Goal: Information Seeking & Learning: Learn about a topic

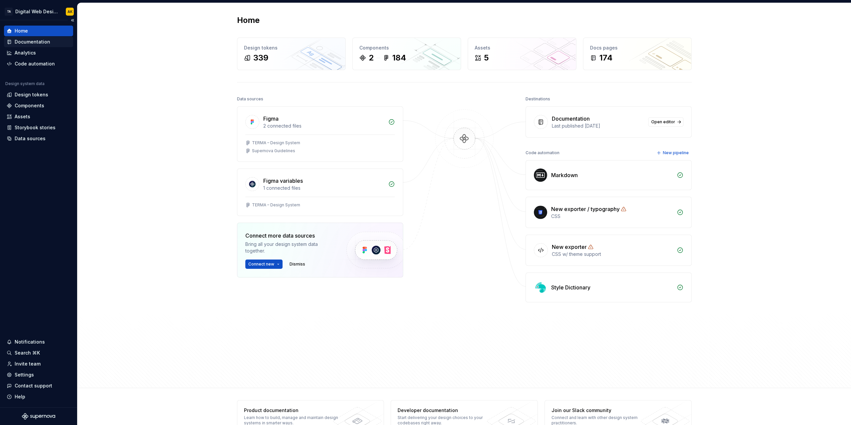
click at [35, 42] on div "Documentation" at bounding box center [33, 42] width 36 height 7
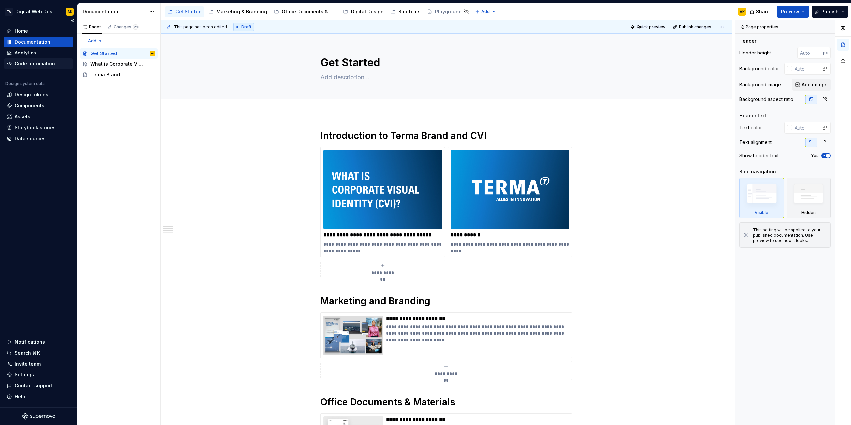
click at [35, 62] on div "Code automation" at bounding box center [35, 63] width 40 height 7
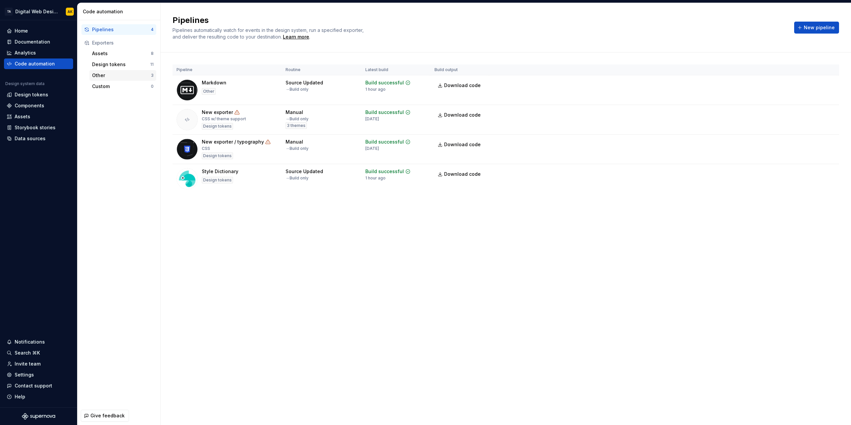
click at [100, 76] on div "Other" at bounding box center [121, 75] width 59 height 7
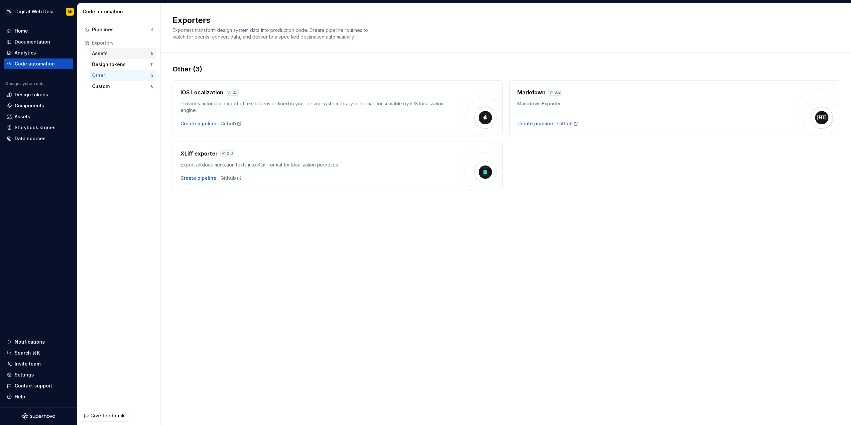
click at [104, 55] on div "Assets" at bounding box center [121, 53] width 59 height 7
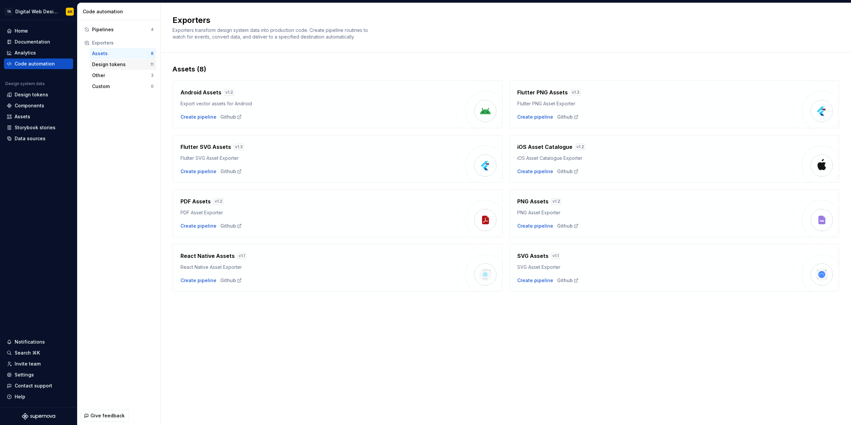
click at [119, 62] on div "Design tokens" at bounding box center [121, 64] width 58 height 7
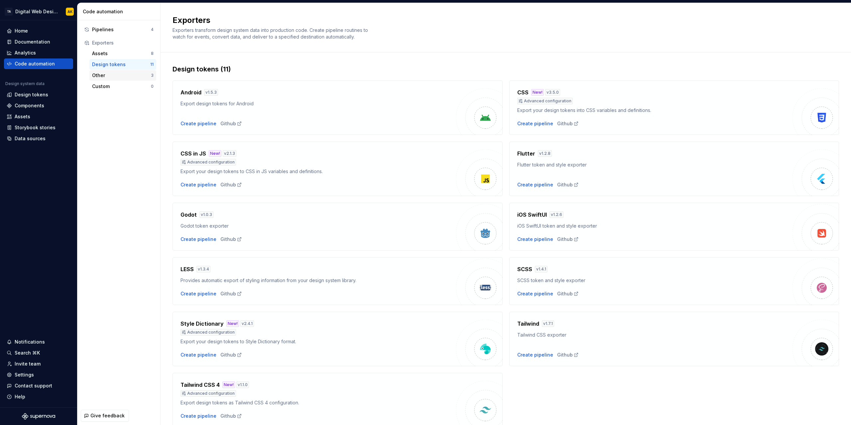
click at [106, 79] on div "Other 3" at bounding box center [122, 75] width 67 height 11
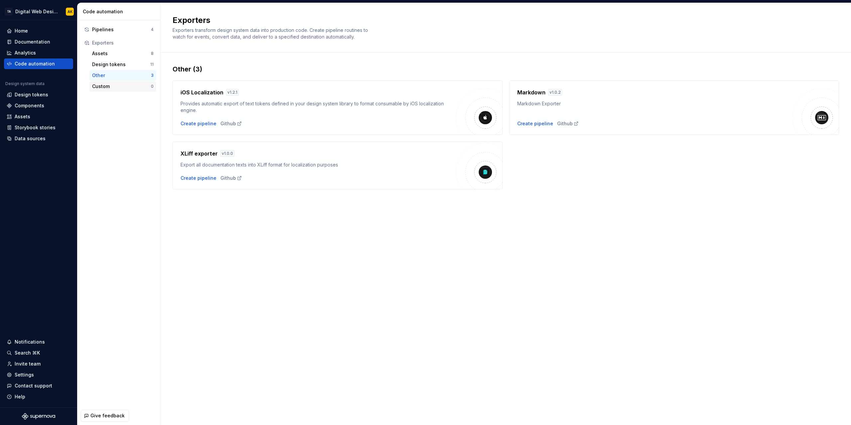
click at [127, 89] on div "Custom 0" at bounding box center [122, 86] width 67 height 11
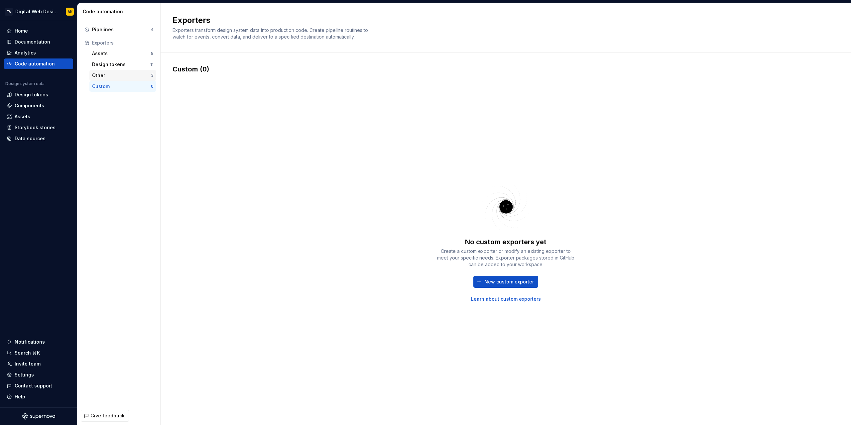
click at [128, 75] on div "Other" at bounding box center [121, 75] width 59 height 7
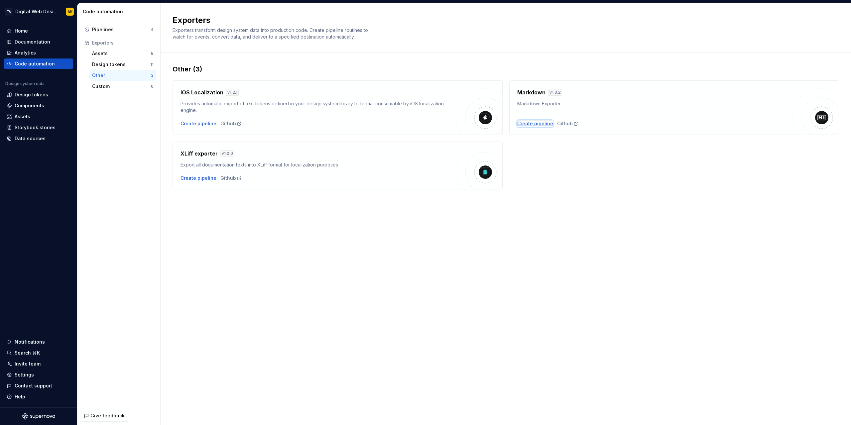
click at [536, 126] on div "Create pipeline" at bounding box center [535, 123] width 36 height 7
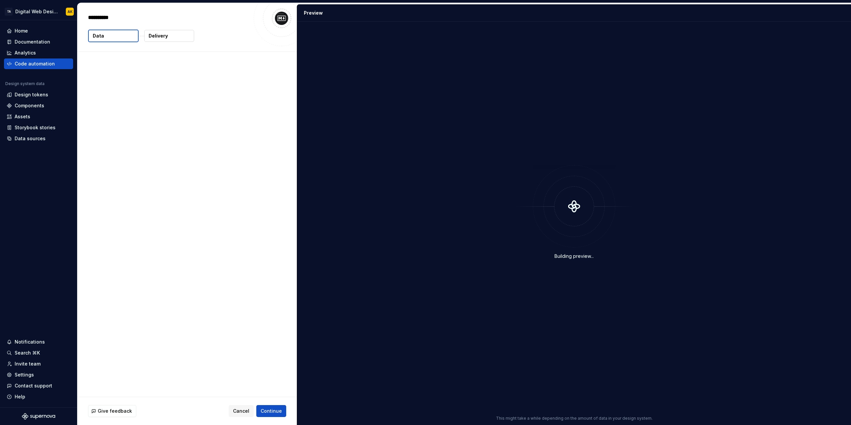
type textarea "*"
click at [151, 34] on p "Delivery" at bounding box center [158, 36] width 19 height 7
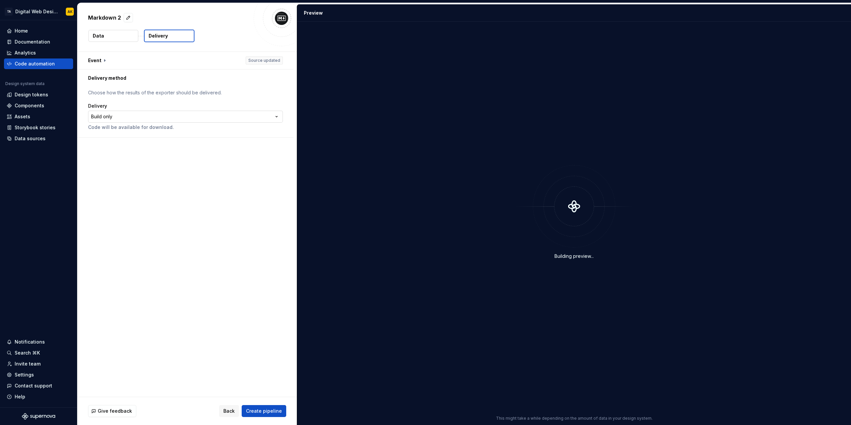
click at [115, 117] on html "**********" at bounding box center [425, 212] width 851 height 425
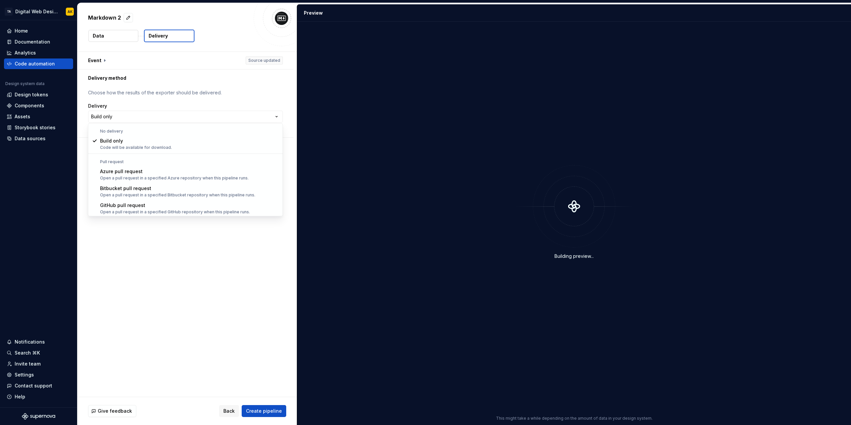
click at [203, 82] on html "**********" at bounding box center [425, 212] width 851 height 425
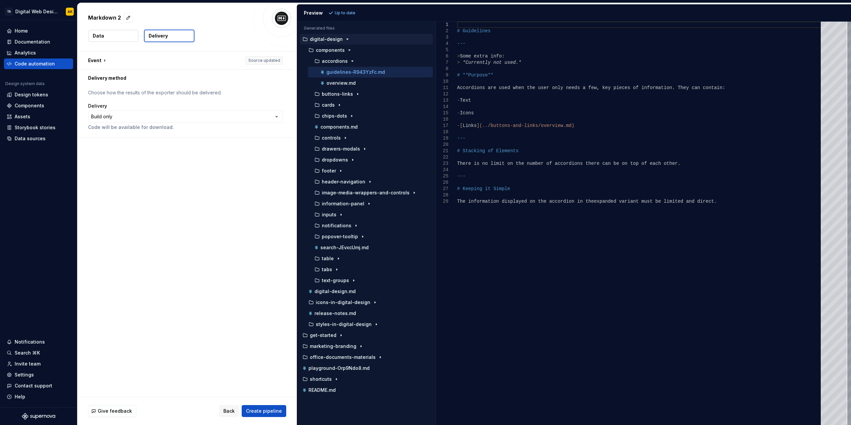
click at [119, 40] on button "Data" at bounding box center [113, 36] width 50 height 12
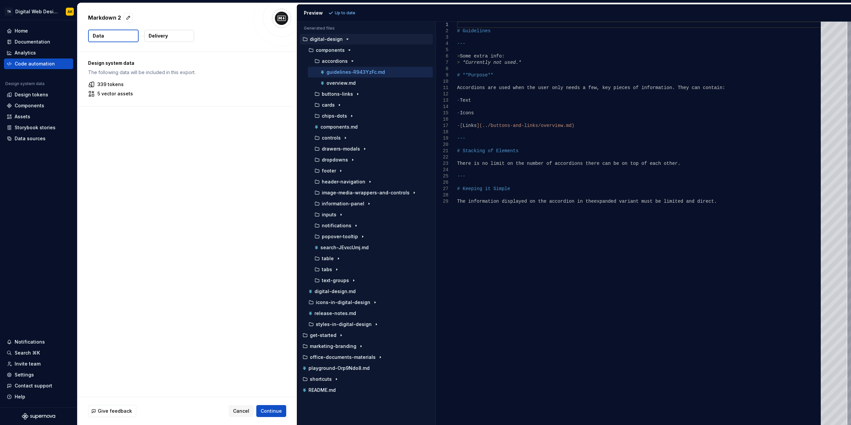
click at [156, 36] on p "Delivery" at bounding box center [158, 36] width 19 height 7
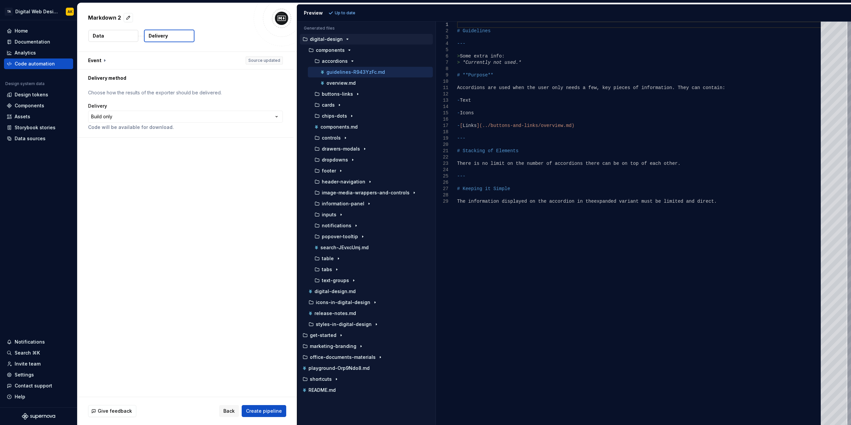
click at [126, 34] on button "Data" at bounding box center [113, 36] width 50 height 12
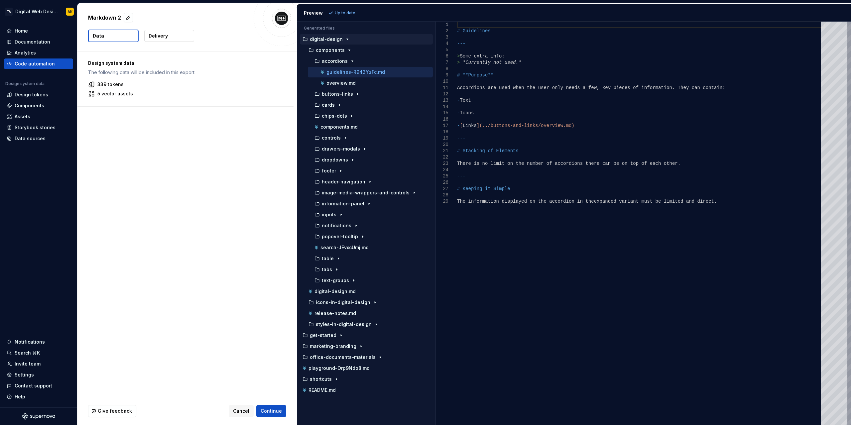
click at [150, 38] on p "Delivery" at bounding box center [158, 36] width 19 height 7
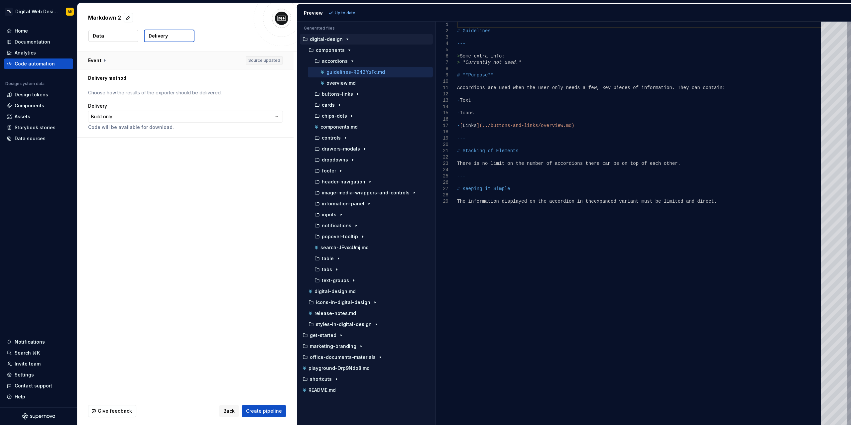
click at [108, 60] on button "button" at bounding box center [185, 60] width 216 height 17
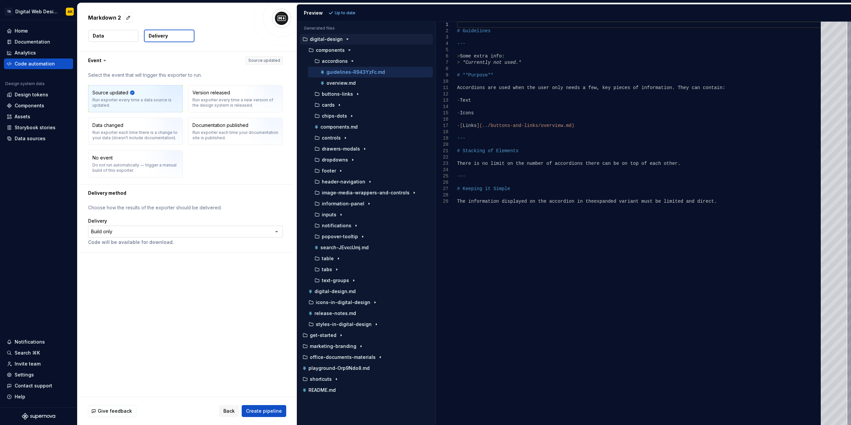
click at [270, 232] on html "**********" at bounding box center [425, 212] width 851 height 425
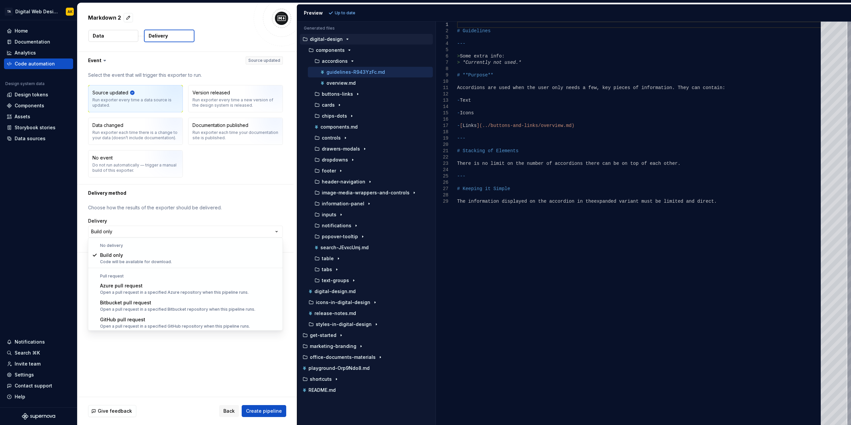
click at [229, 163] on html "**********" at bounding box center [425, 212] width 851 height 425
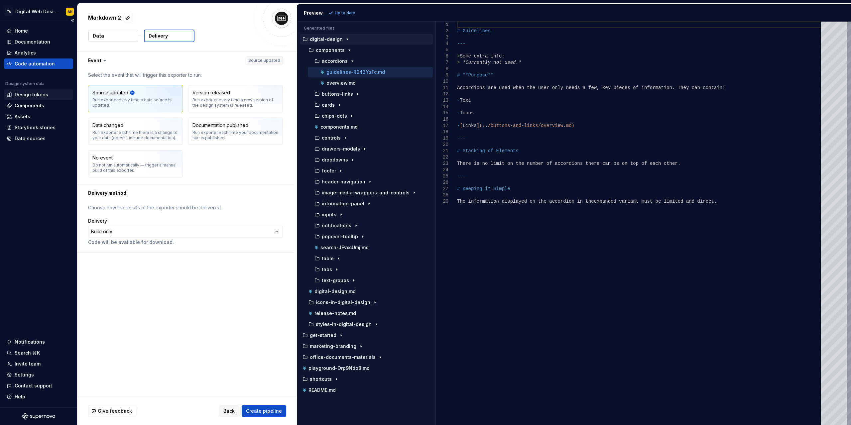
click at [13, 99] on div "Design tokens" at bounding box center [38, 94] width 69 height 11
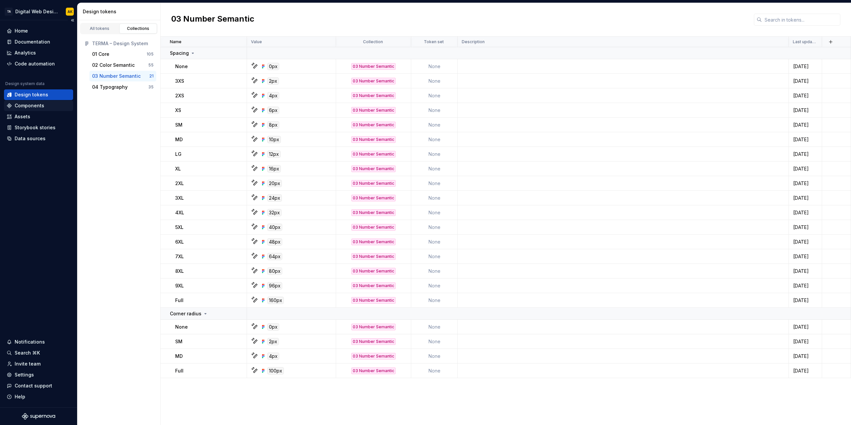
click at [35, 107] on div "Components" at bounding box center [30, 105] width 30 height 7
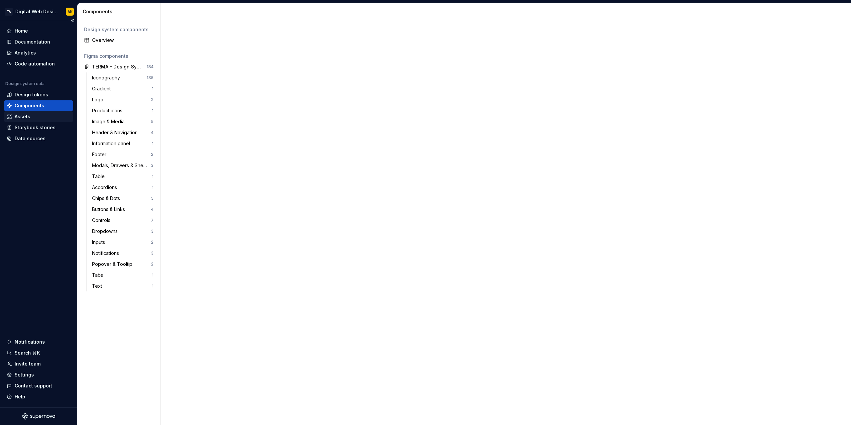
click at [34, 115] on div "Assets" at bounding box center [39, 116] width 64 height 7
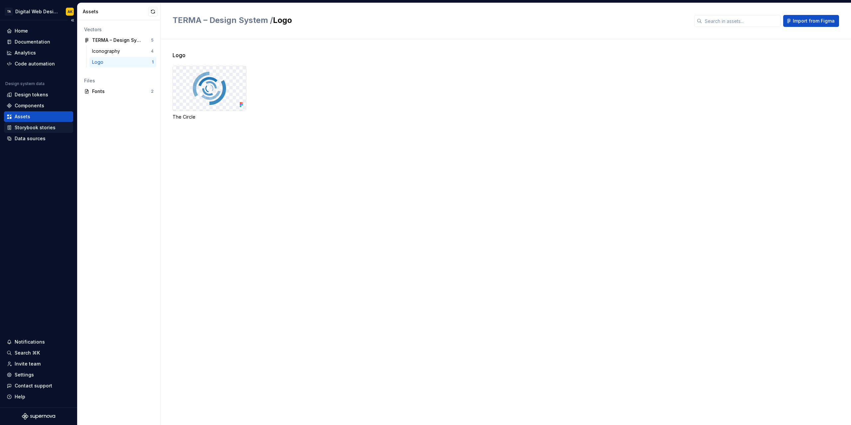
click at [33, 125] on div "Storybook stories" at bounding box center [35, 127] width 41 height 7
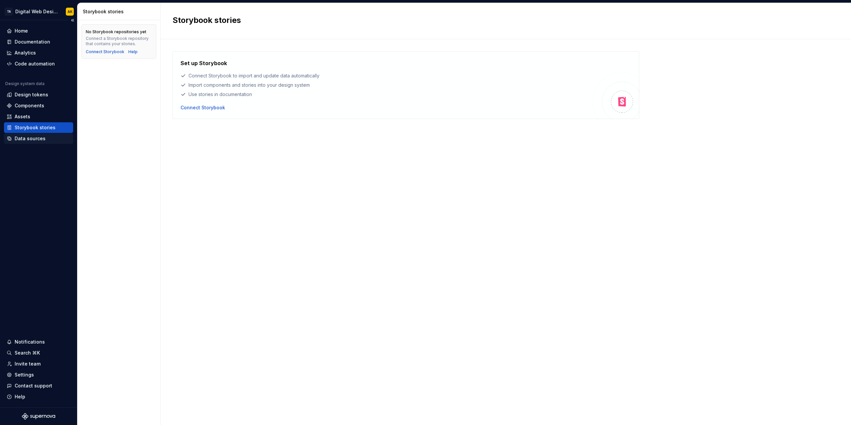
click at [36, 136] on div "Data sources" at bounding box center [30, 138] width 31 height 7
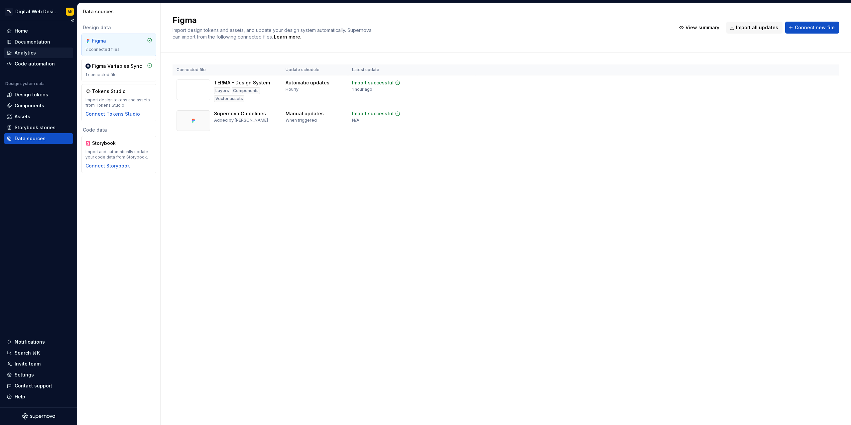
click at [35, 51] on div "Analytics" at bounding box center [25, 53] width 21 height 7
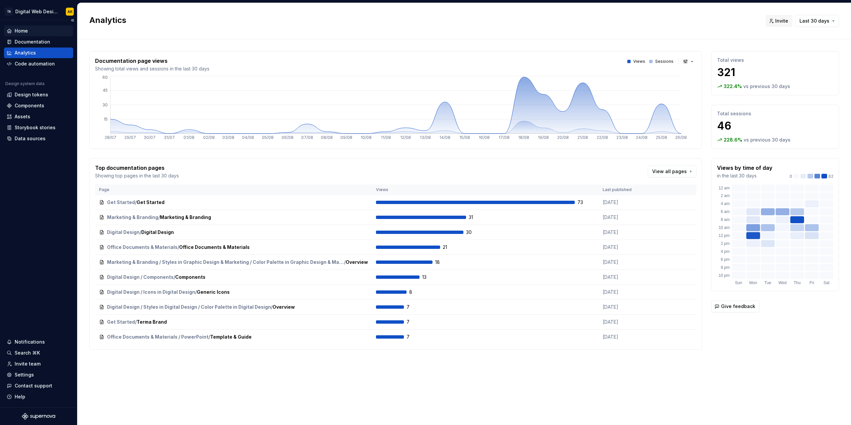
click at [26, 32] on div "Home" at bounding box center [21, 31] width 13 height 7
